Goal: Task Accomplishment & Management: Use online tool/utility

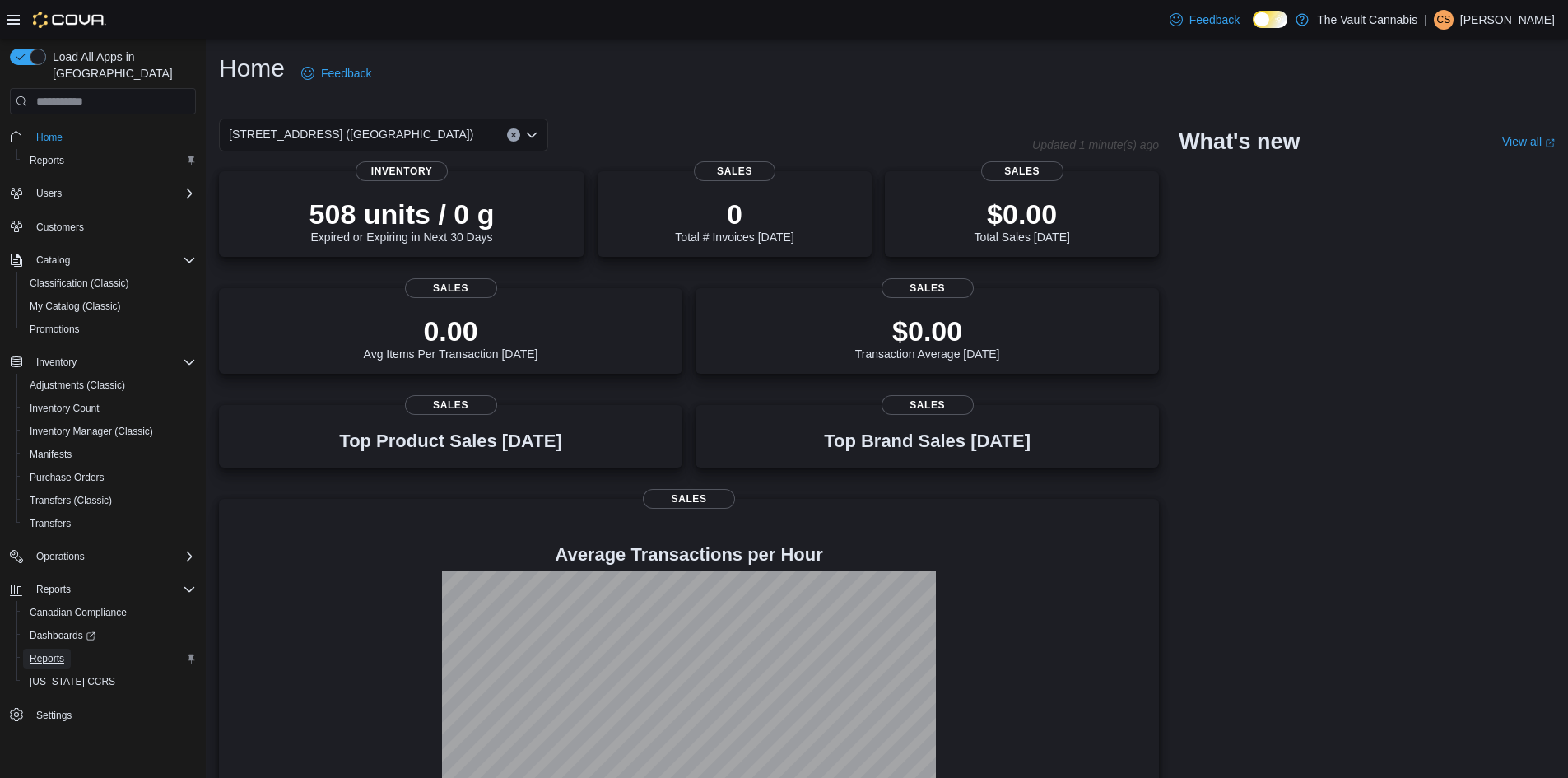
click at [50, 652] on span "Reports" at bounding box center [47, 658] width 34 height 13
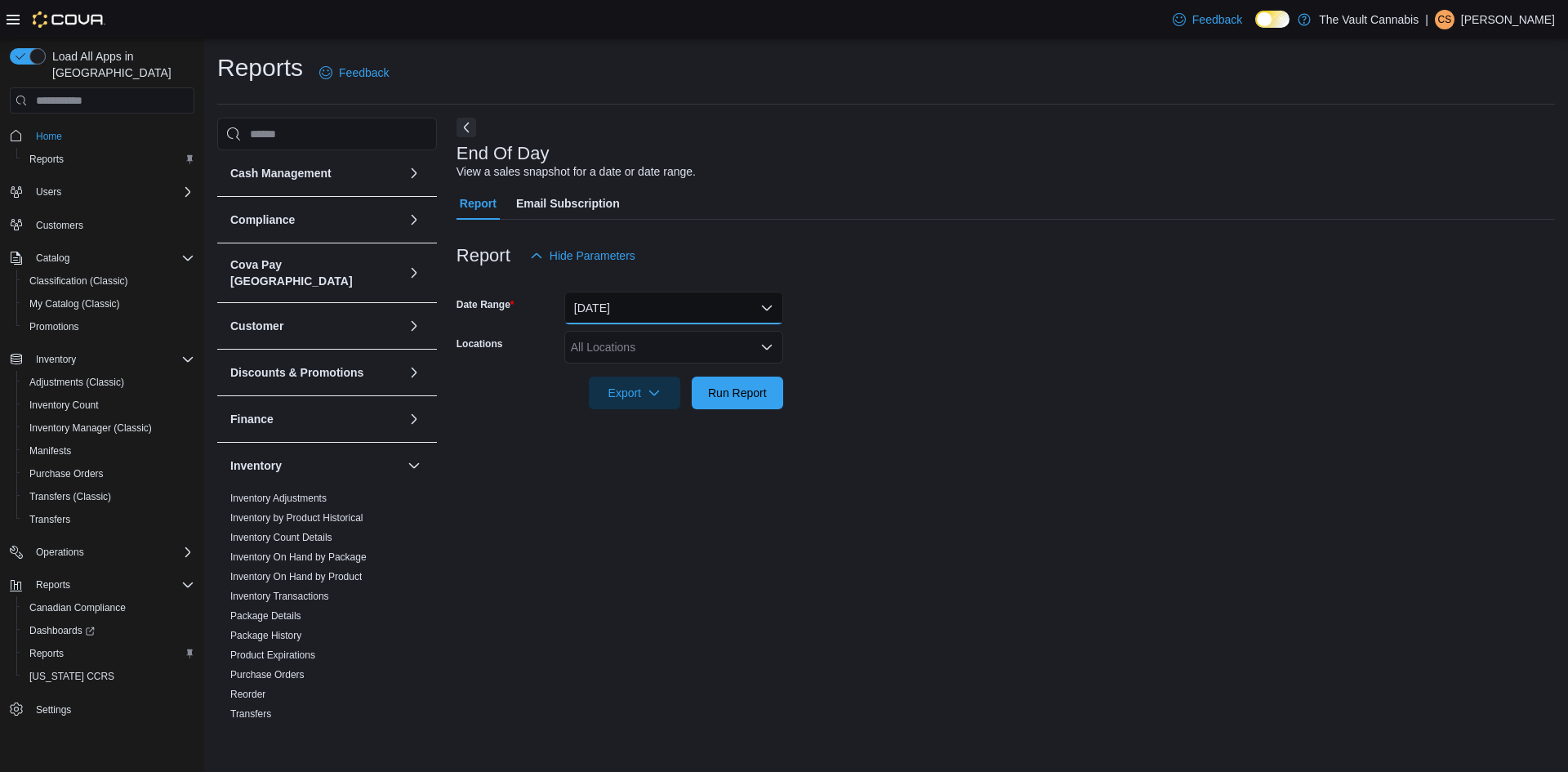
click at [645, 305] on button "[DATE]" at bounding box center [674, 308] width 219 height 32
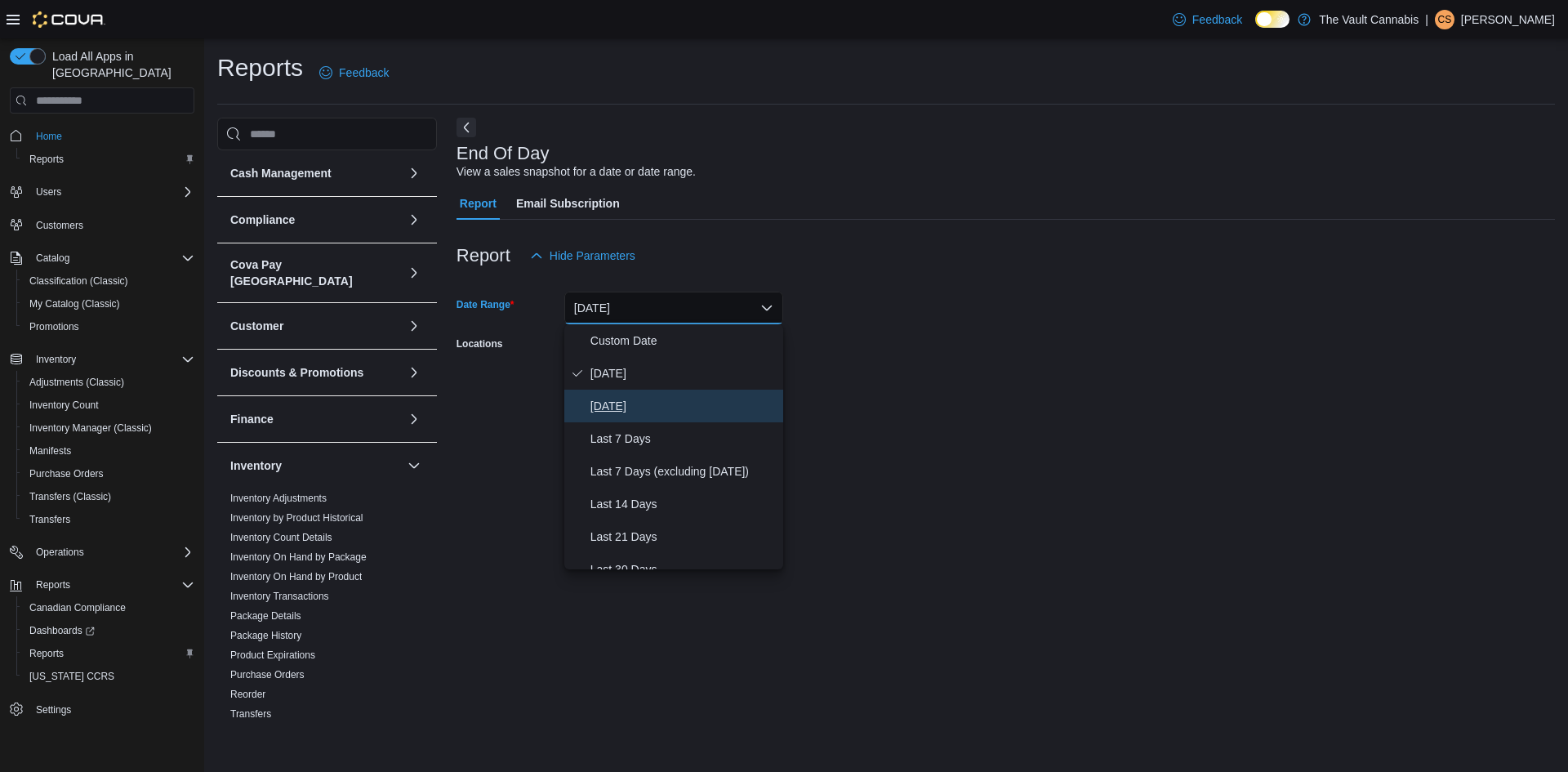
click at [621, 405] on span "[DATE]" at bounding box center [683, 406] width 187 height 19
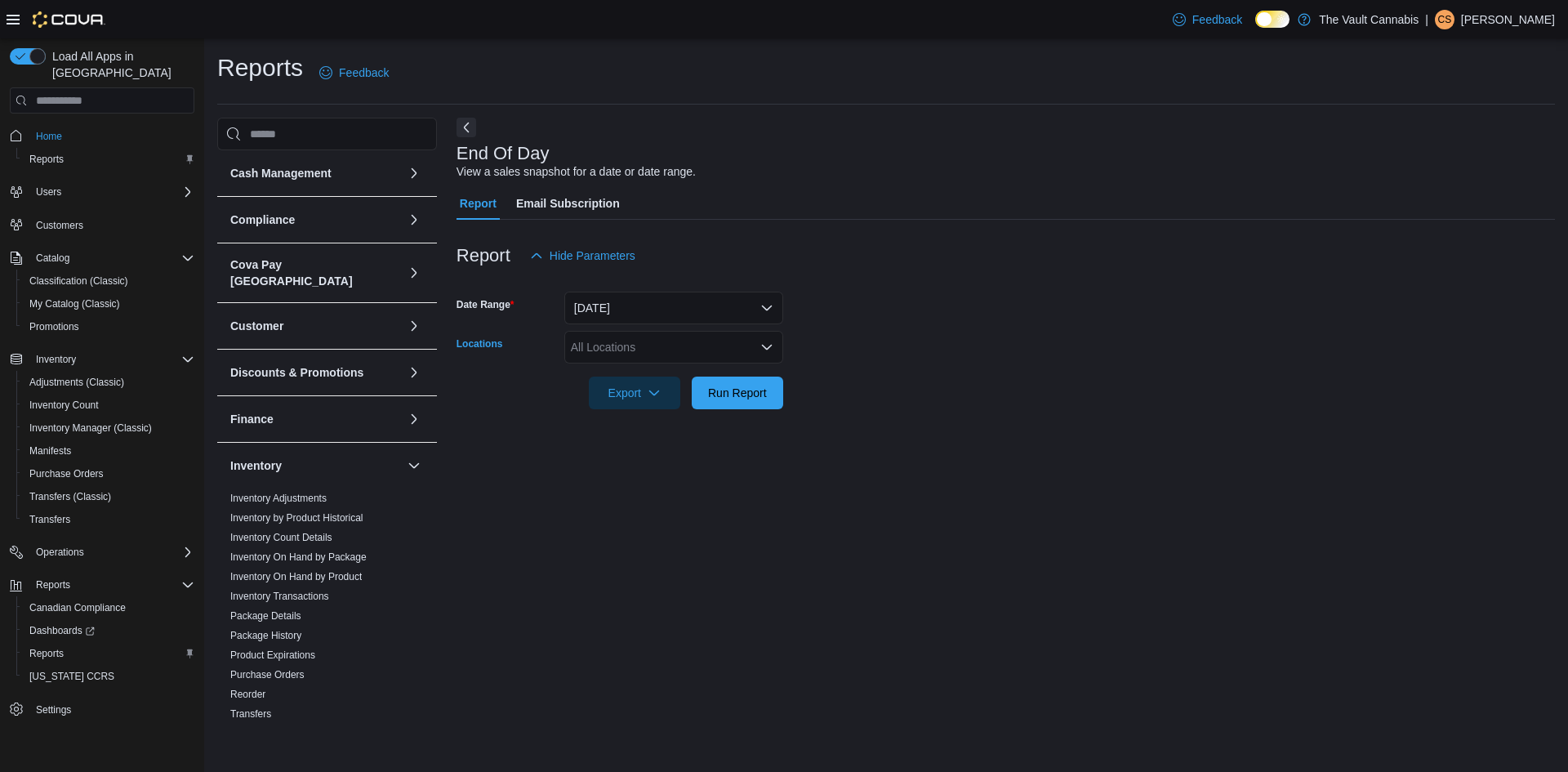
click at [644, 355] on div "All Locations" at bounding box center [674, 346] width 219 height 32
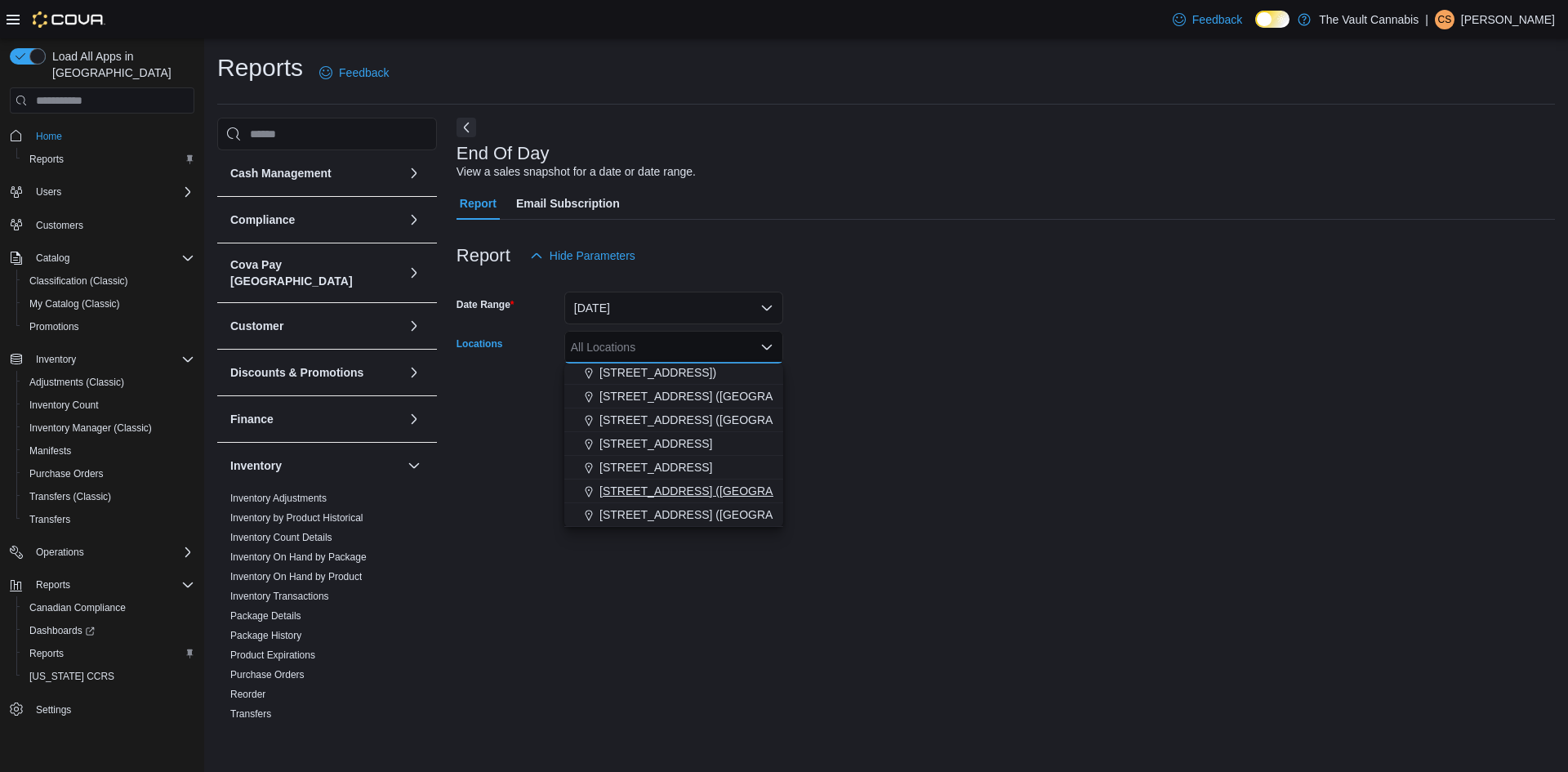
click at [650, 487] on span "[STREET_ADDRESS] ([GEOGRAPHIC_DATA])" at bounding box center [720, 491] width 243 height 17
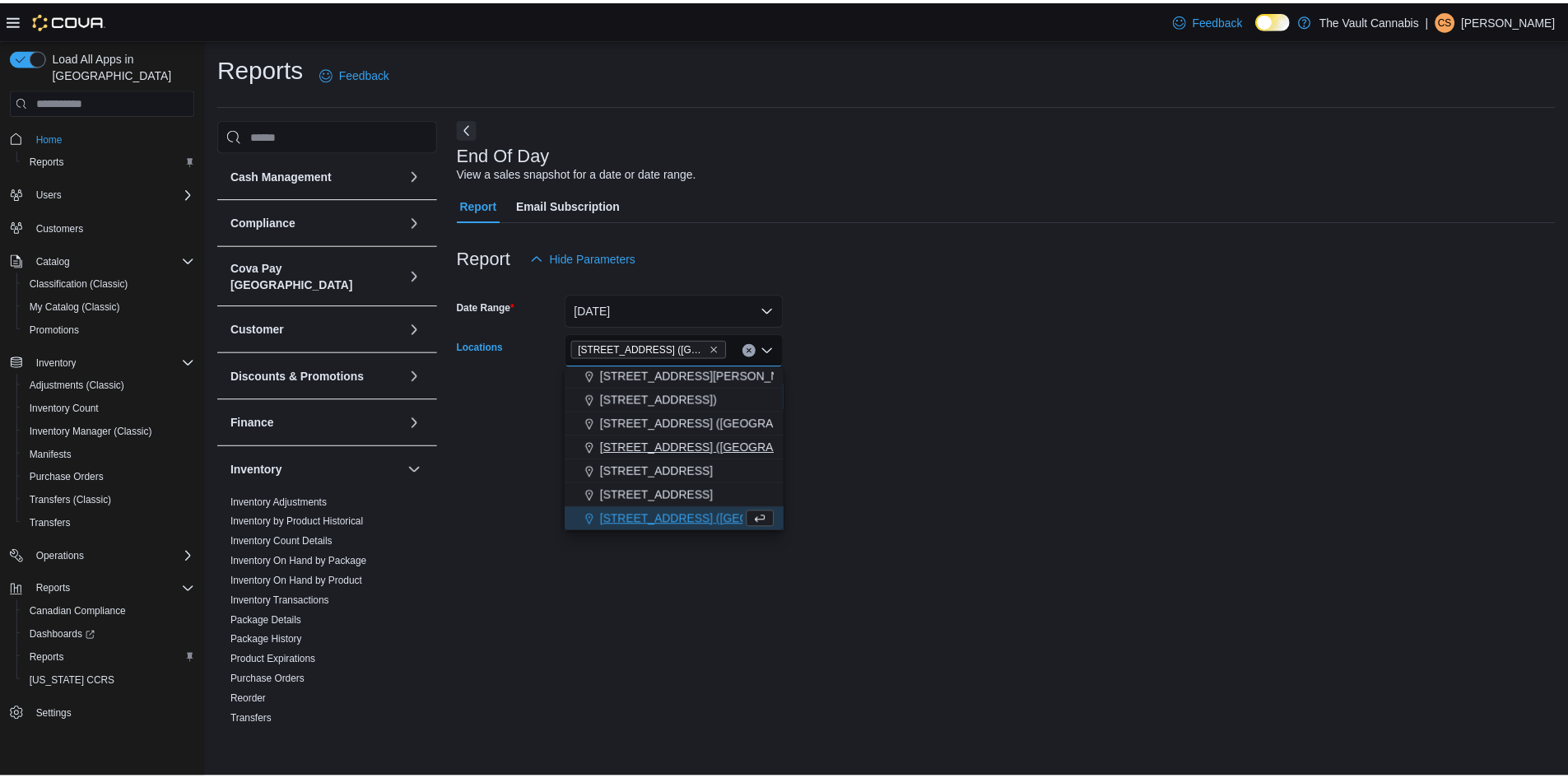
scroll to position [26, 0]
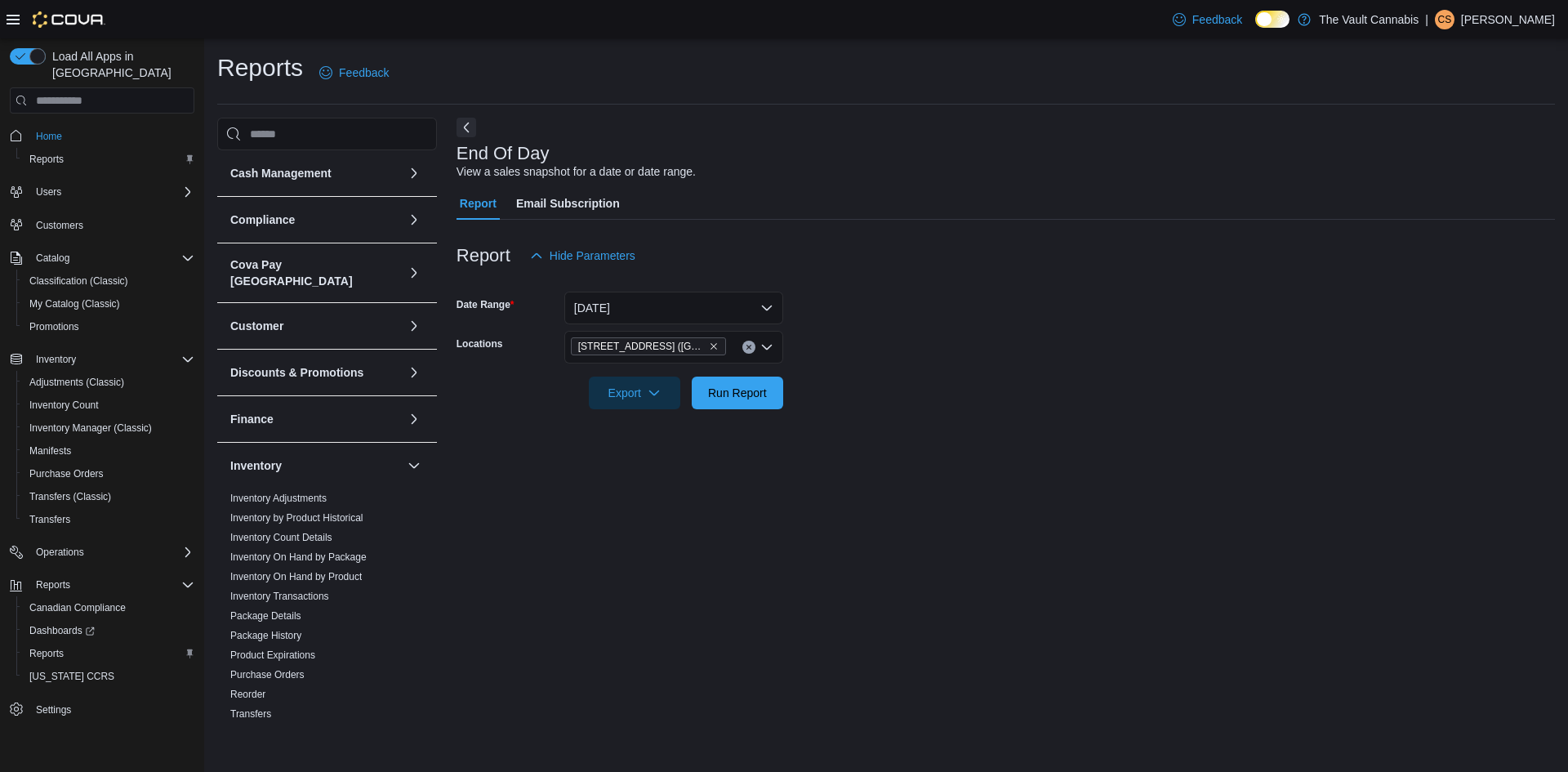
click at [851, 425] on div at bounding box center [1006, 419] width 1098 height 19
click at [762, 400] on span "Run Report" at bounding box center [737, 392] width 59 height 17
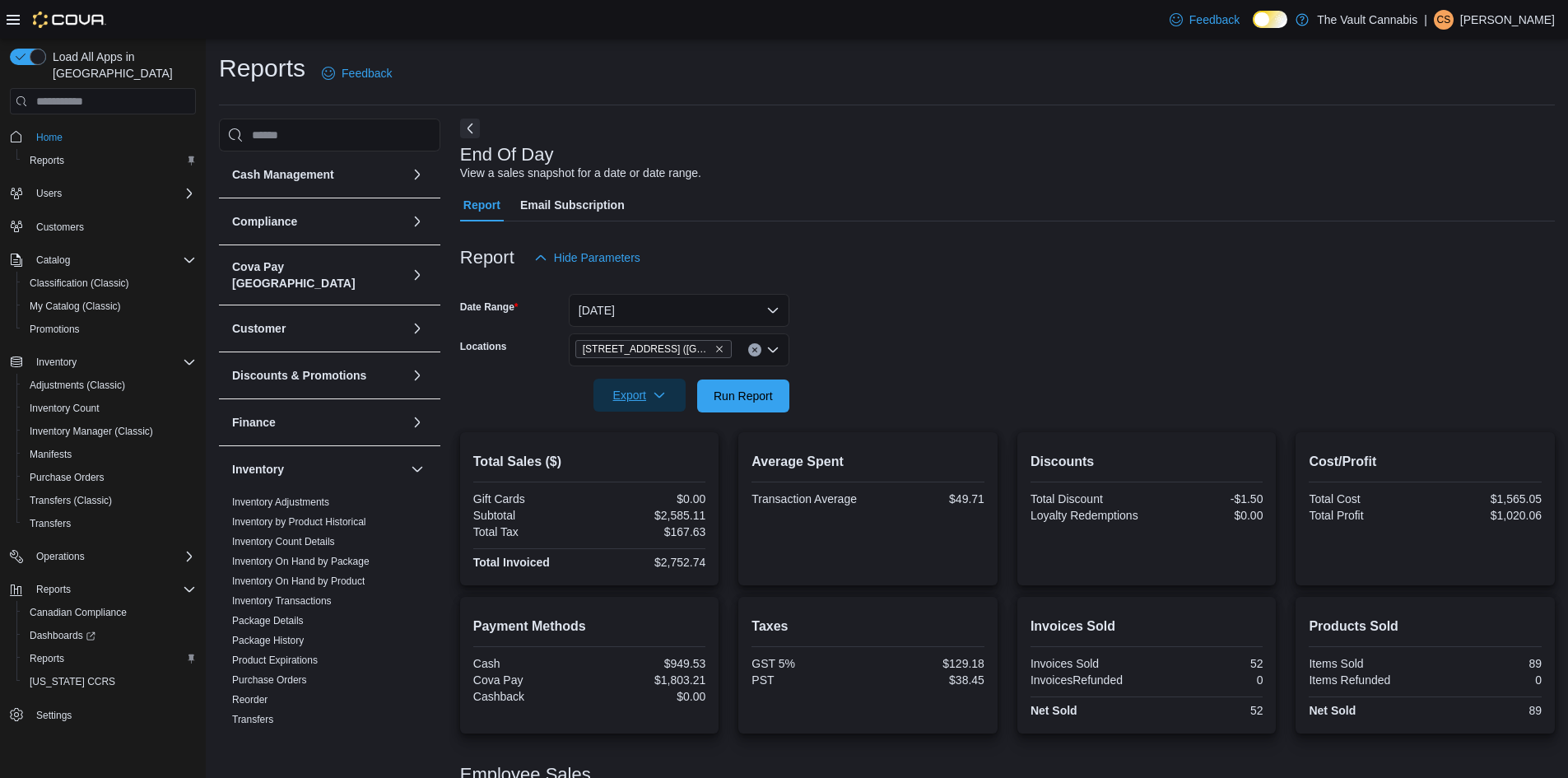
click at [668, 397] on span "Export" at bounding box center [639, 395] width 72 height 33
click at [665, 457] on span "Export to Pdf" at bounding box center [642, 461] width 74 height 13
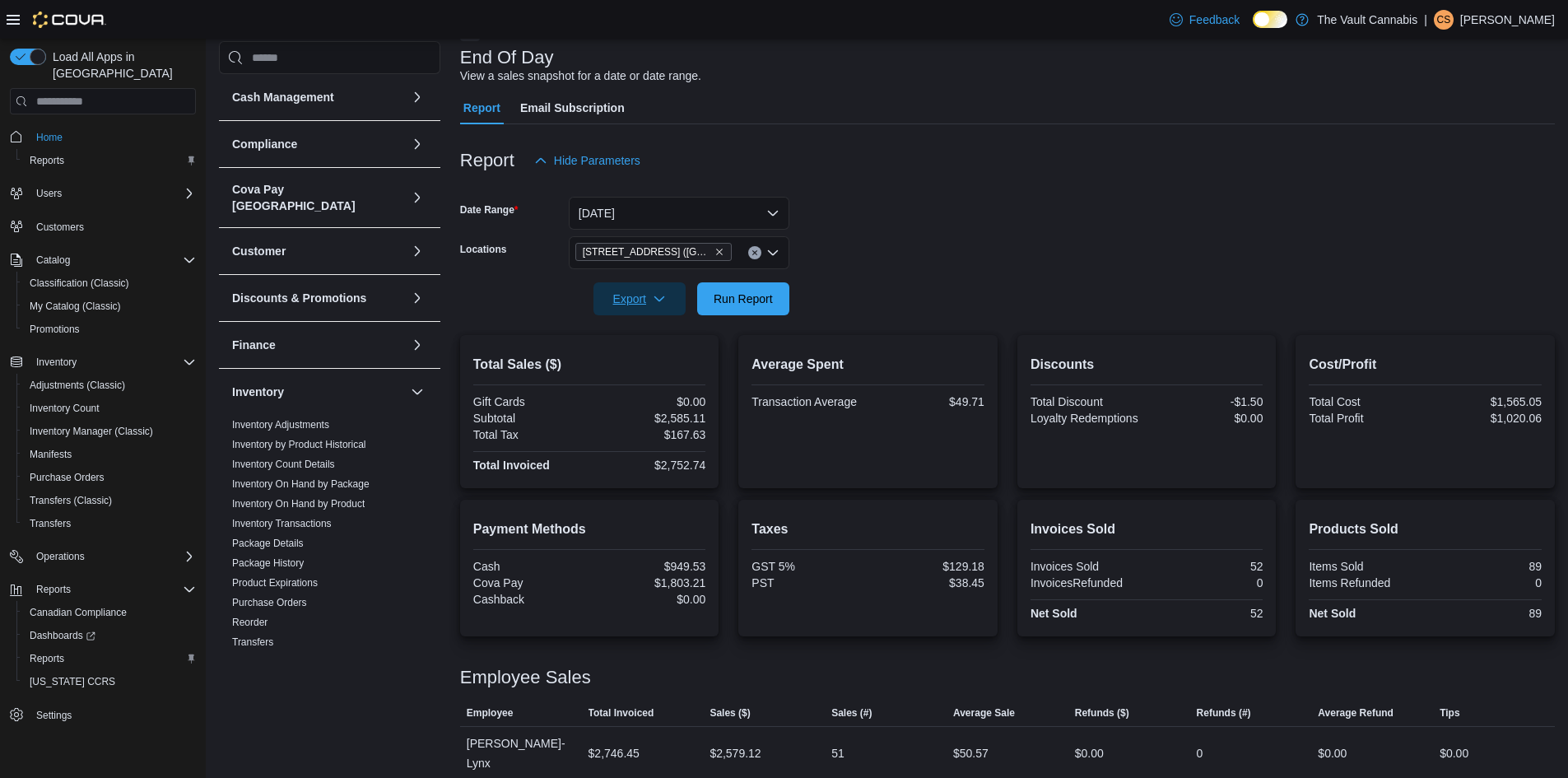
scroll to position [127, 0]
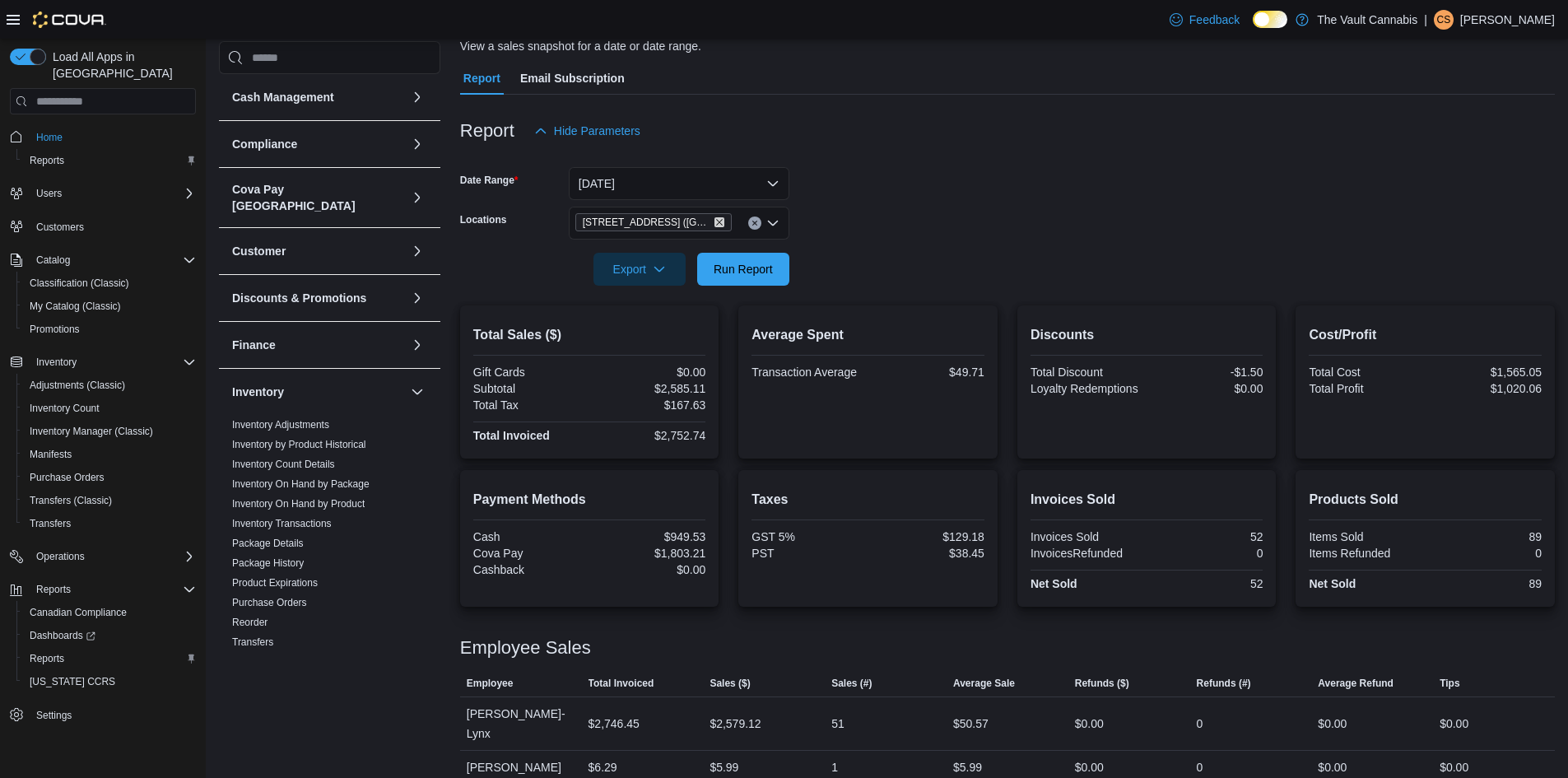
click at [714, 223] on icon "Remove 645 Central Ave. (Ste Rose) from selection in this group" at bounding box center [719, 222] width 10 height 10
click at [906, 223] on form "Date Range [DATE] Locations All Locations Export Run Report" at bounding box center [1007, 216] width 1095 height 139
click at [758, 266] on span "Run Report" at bounding box center [743, 268] width 59 height 17
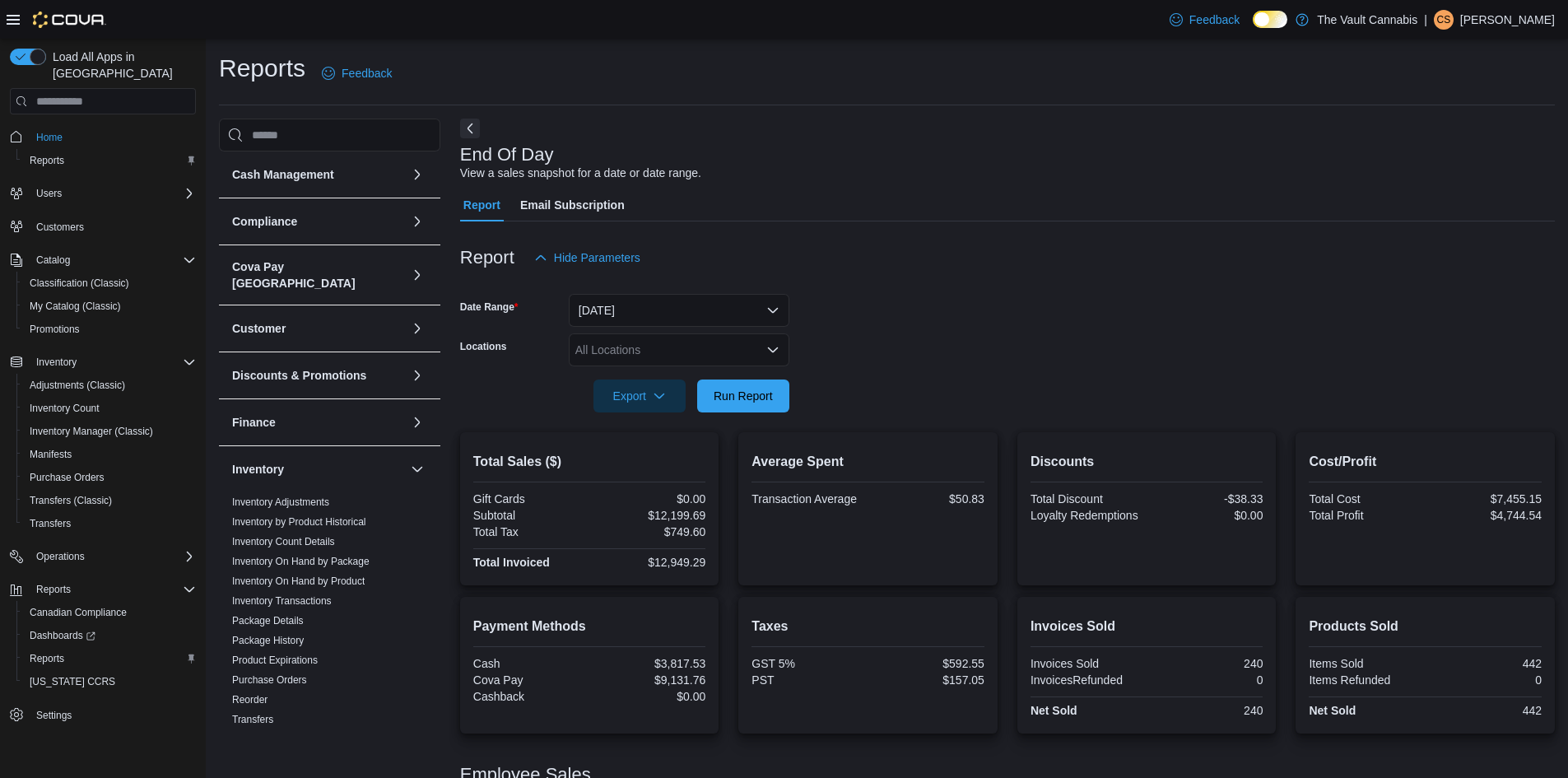
click at [677, 357] on div "All Locations" at bounding box center [679, 349] width 221 height 33
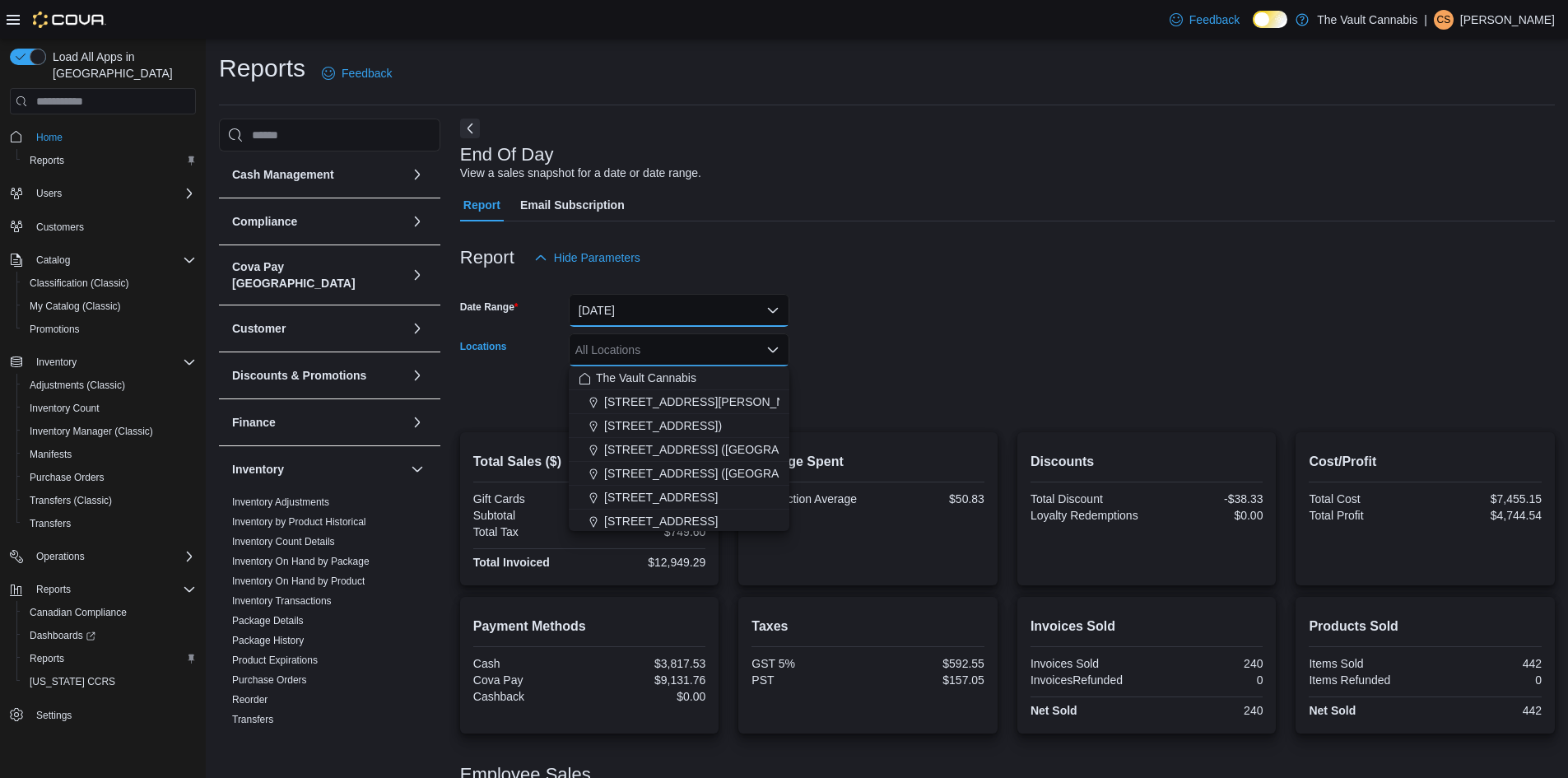
click at [688, 316] on button "[DATE]" at bounding box center [679, 310] width 221 height 33
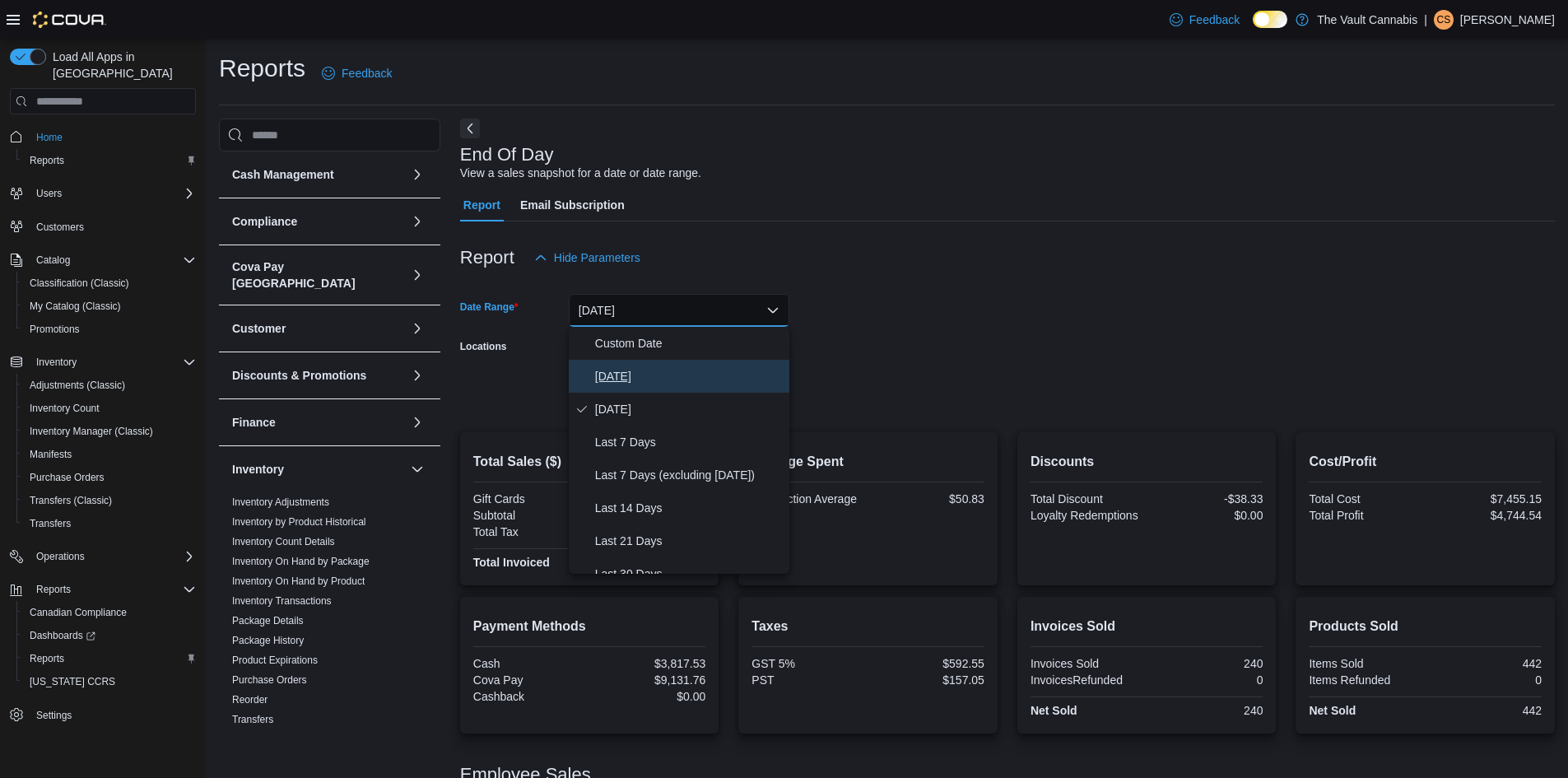
click at [665, 371] on span "[DATE]" at bounding box center [689, 376] width 188 height 19
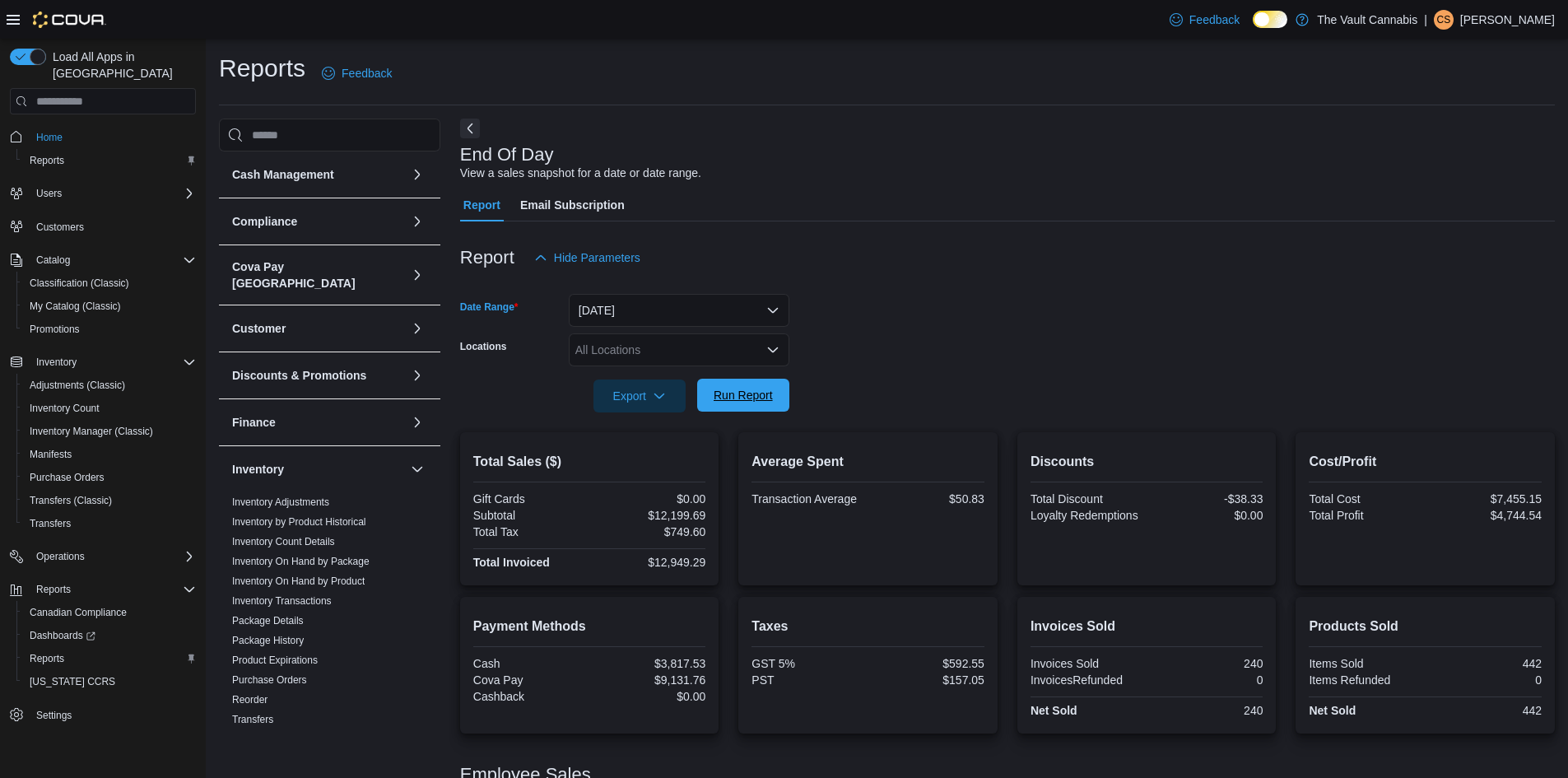
click at [752, 387] on span "Run Report" at bounding box center [743, 395] width 72 height 33
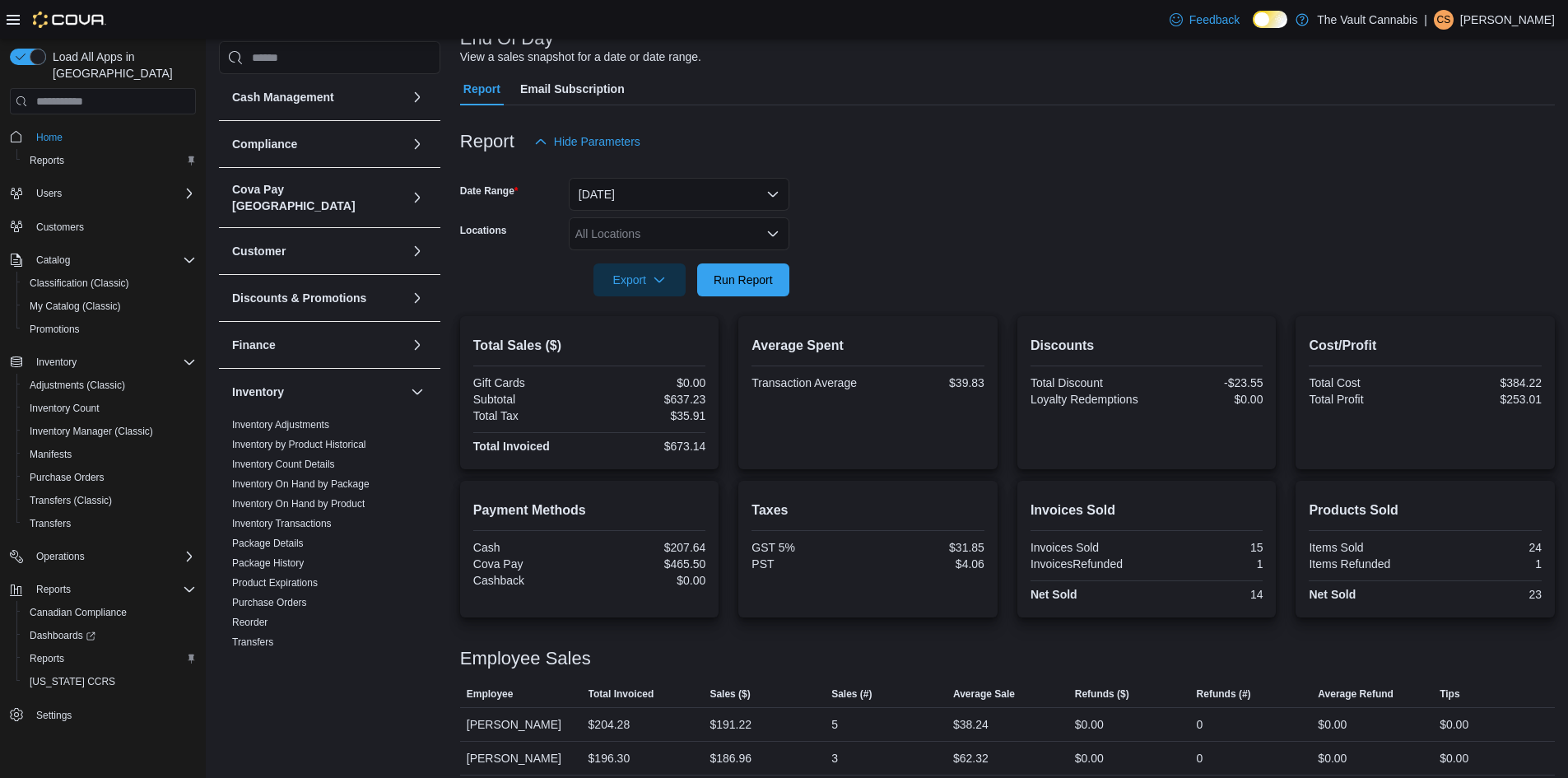
scroll to position [228, 0]
